Goal: Communication & Community: Answer question/provide support

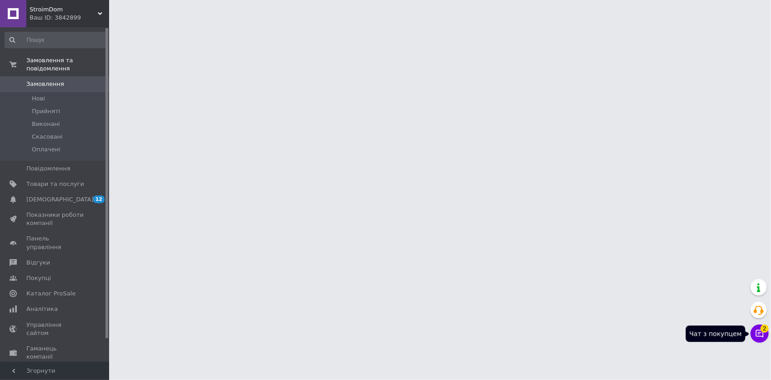
click at [756, 338] on icon at bounding box center [759, 333] width 9 height 9
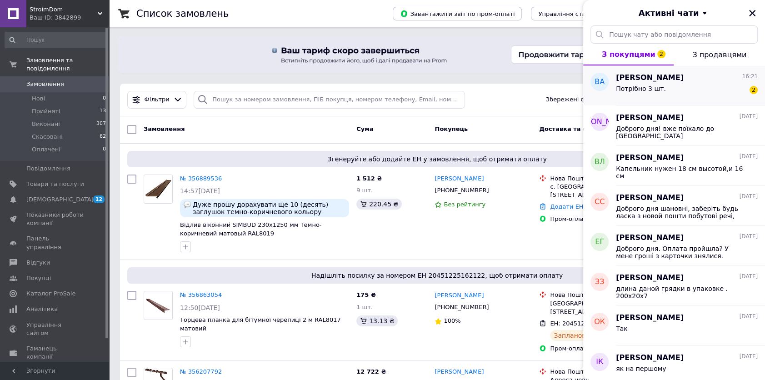
click at [675, 95] on div "Потрібно 3 шт. 2" at bounding box center [687, 90] width 142 height 15
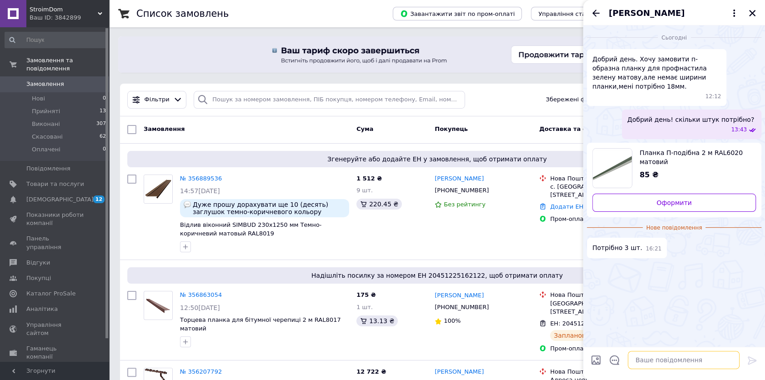
click at [661, 358] on textarea at bounding box center [684, 360] width 112 height 18
type textarea "Доброго дня ! 3 шт відправимо доставка 150 грн"
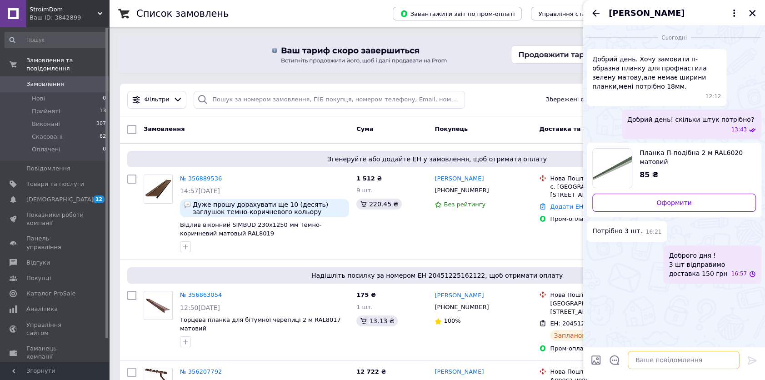
scroll to position [0, 0]
click at [749, 12] on icon "Закрити" at bounding box center [752, 13] width 8 height 8
